Goal: Find specific page/section: Find specific page/section

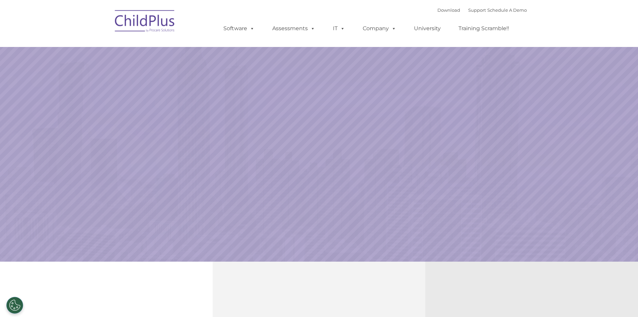
select select "MEDIUM"
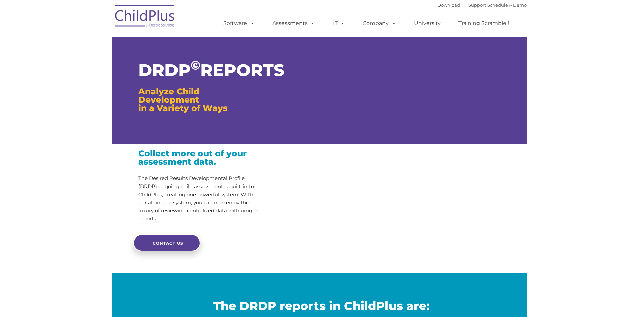
type input ""
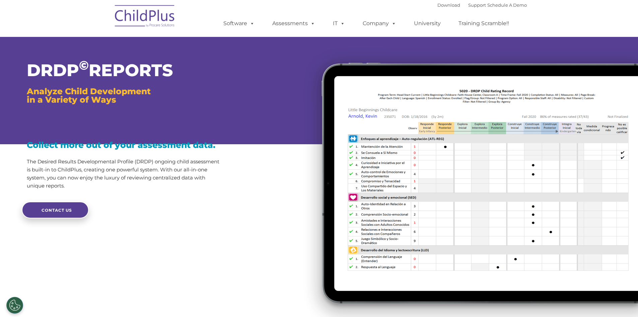
click at [331, 5] on div "Download Support | Schedule A Demo  MENU MENU Software ChildPlus: The original…" at bounding box center [368, 18] width 317 height 37
